Goal: Browse casually: Explore the website without a specific task or goal

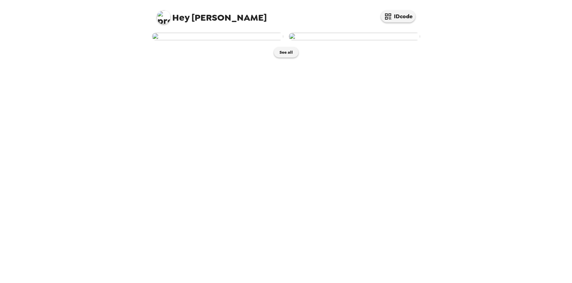
click at [287, 61] on div "See all" at bounding box center [286, 45] width 275 height 32
click at [285, 57] on button "See all" at bounding box center [286, 52] width 24 height 10
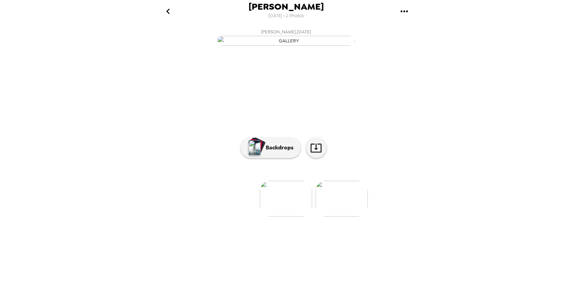
scroll to position [10, 0]
click at [281, 152] on p "Backdrops" at bounding box center [277, 147] width 31 height 8
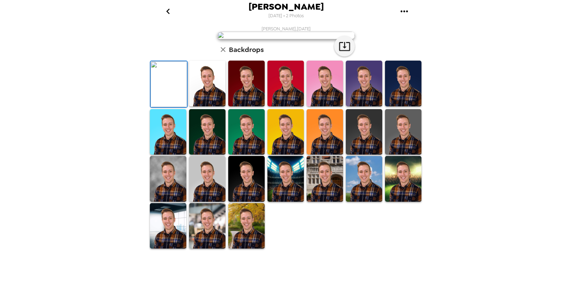
scroll to position [135, 0]
click at [363, 201] on img at bounding box center [364, 179] width 36 height 46
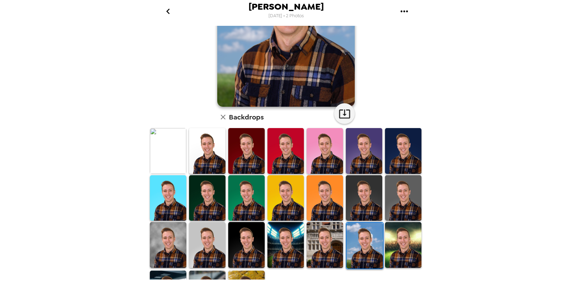
scroll to position [134, 0]
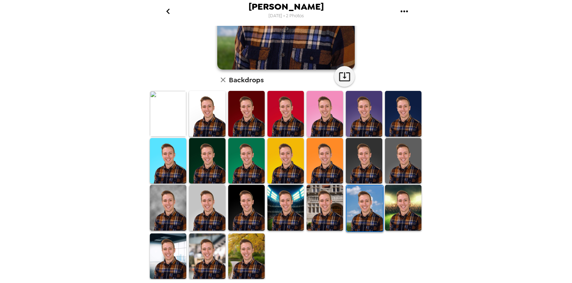
click at [405, 216] on img at bounding box center [403, 208] width 36 height 46
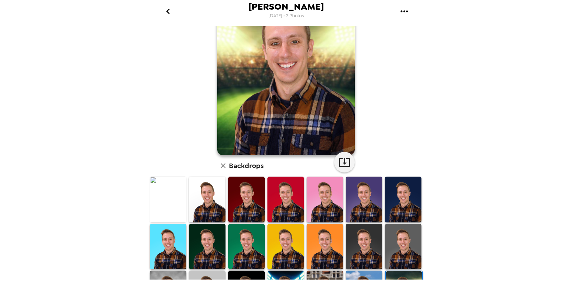
scroll to position [52, 0]
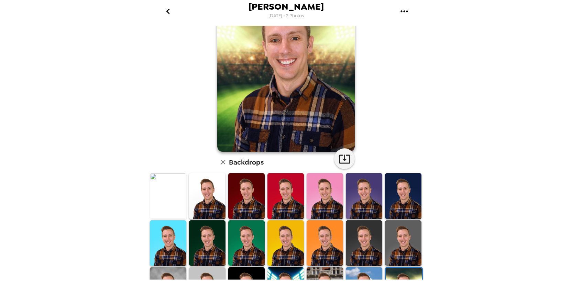
click at [397, 237] on img at bounding box center [403, 243] width 36 height 46
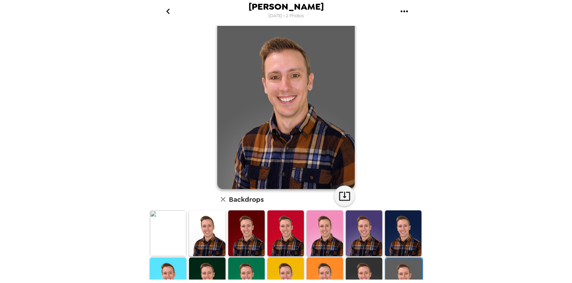
scroll to position [17, 0]
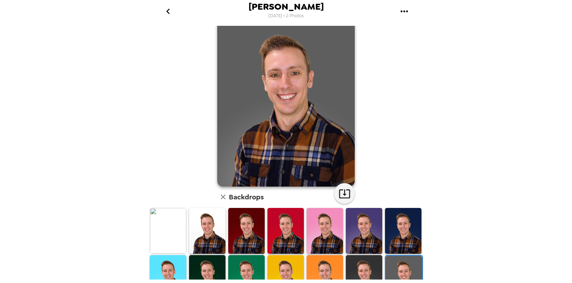
click at [210, 231] on img at bounding box center [207, 231] width 36 height 46
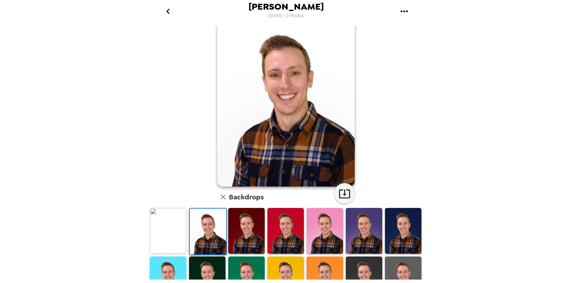
click at [170, 233] on img at bounding box center [168, 231] width 36 height 46
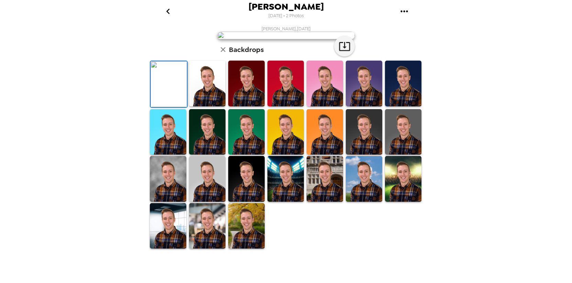
scroll to position [132, 0]
click at [248, 249] on img at bounding box center [246, 226] width 36 height 46
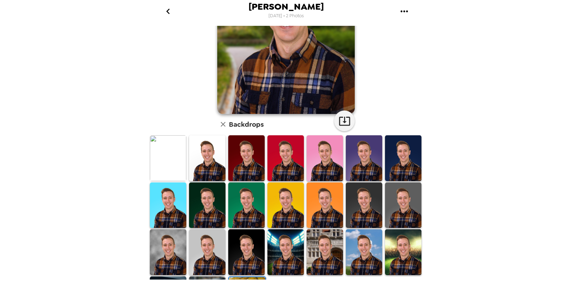
scroll to position [0, 0]
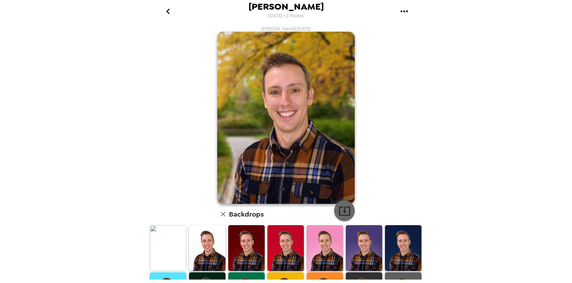
click at [346, 211] on icon "button" at bounding box center [345, 211] width 12 height 12
